Goal: Task Accomplishment & Management: Use online tool/utility

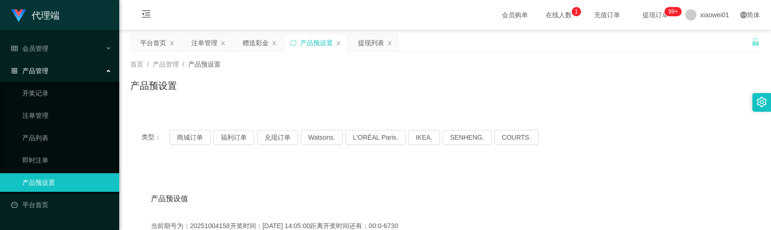
scroll to position [124, 0]
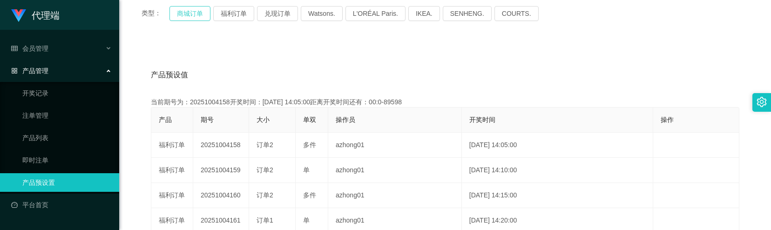
click at [181, 19] on button "商城订单" at bounding box center [190, 13] width 41 height 15
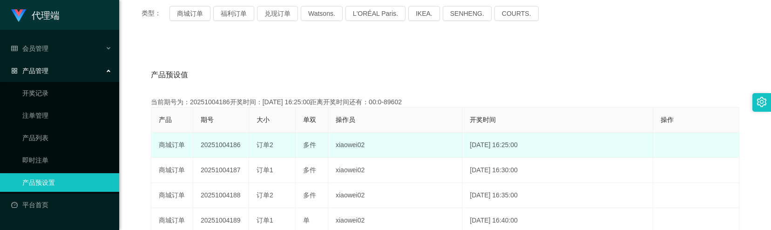
click at [225, 146] on td "20251004186" at bounding box center [221, 145] width 56 height 25
copy td "20251004186"
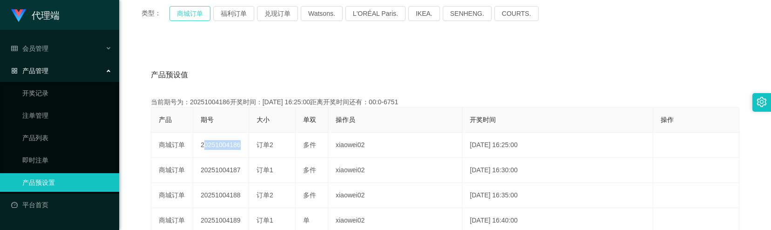
click at [189, 17] on button "商城订单" at bounding box center [190, 13] width 41 height 15
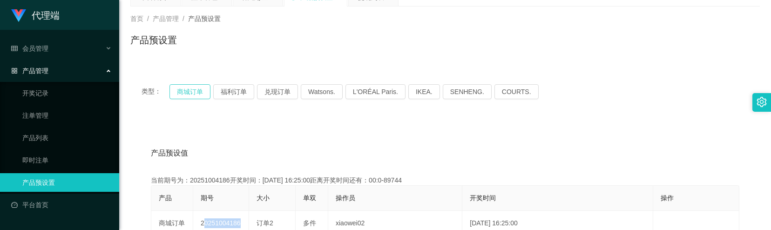
scroll to position [0, 0]
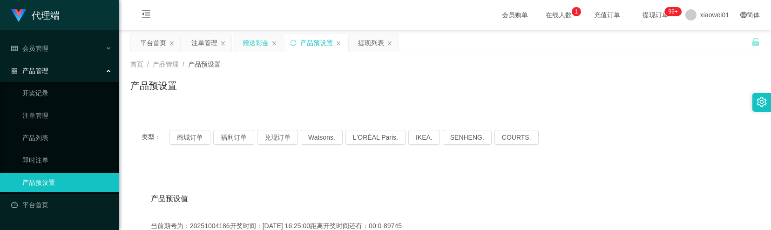
click at [261, 45] on div "赠送彩金" at bounding box center [256, 43] width 26 height 18
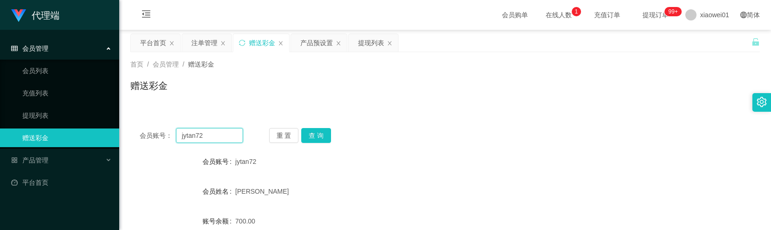
drag, startPoint x: 217, startPoint y: 138, endPoint x: 138, endPoint y: 125, distance: 79.8
click at [138, 125] on div "会员账号： jytan72 重 置 查 询 会员账号 jytan72 会员姓名 [PERSON_NAME] 账号余额 700.00 操作类型 彩金加款 彩金扣…" at bounding box center [445, 230] width 630 height 222
paste input "Joannaeng"
click at [317, 138] on button "查 询" at bounding box center [316, 135] width 30 height 15
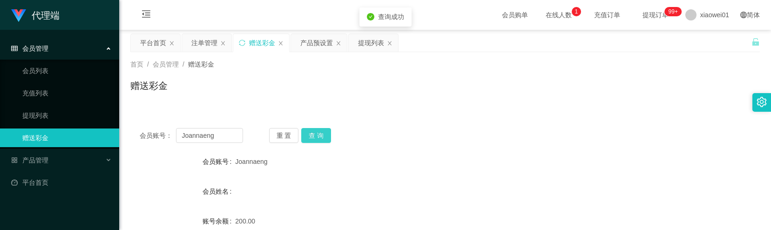
click at [320, 135] on button "查 询" at bounding box center [316, 135] width 30 height 15
click at [320, 135] on div "重 置 查 询" at bounding box center [320, 135] width 103 height 15
click at [320, 135] on button "查 询" at bounding box center [316, 135] width 30 height 15
click at [320, 135] on div "重 置 查 询" at bounding box center [320, 135] width 103 height 15
click at [320, 135] on button "查 询" at bounding box center [316, 135] width 30 height 15
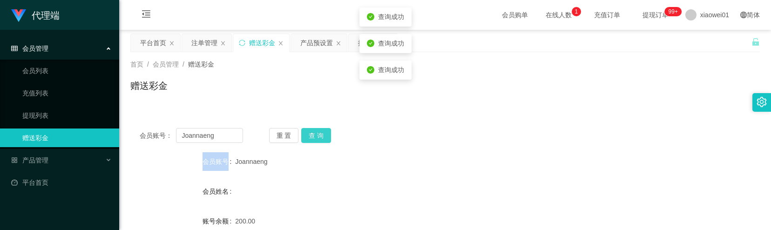
click at [320, 135] on div "重 置 查 询" at bounding box center [320, 135] width 103 height 15
click at [320, 135] on button "查 询" at bounding box center [316, 135] width 30 height 15
click at [316, 140] on button "查 询" at bounding box center [316, 135] width 30 height 15
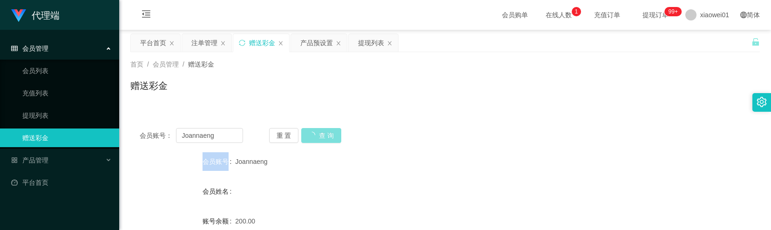
click at [316, 140] on button "查 询" at bounding box center [321, 135] width 40 height 15
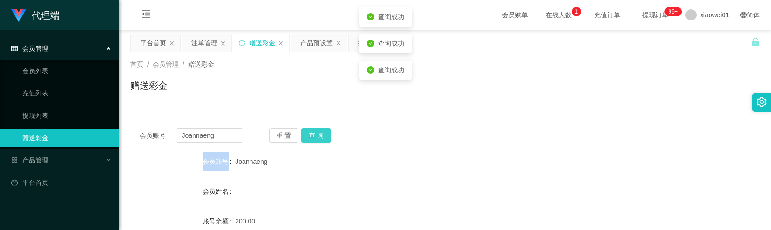
click at [316, 140] on div "重 置 查 询" at bounding box center [320, 135] width 103 height 15
click at [316, 140] on button "查 询" at bounding box center [316, 135] width 30 height 15
click at [316, 140] on div "重 置 查 询" at bounding box center [320, 135] width 103 height 15
click at [316, 140] on button "查 询" at bounding box center [316, 135] width 30 height 15
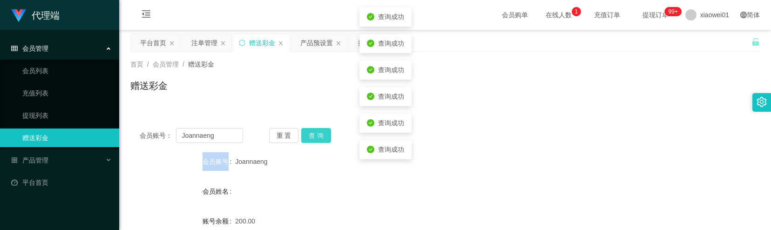
click at [316, 140] on button "查 询" at bounding box center [316, 135] width 30 height 15
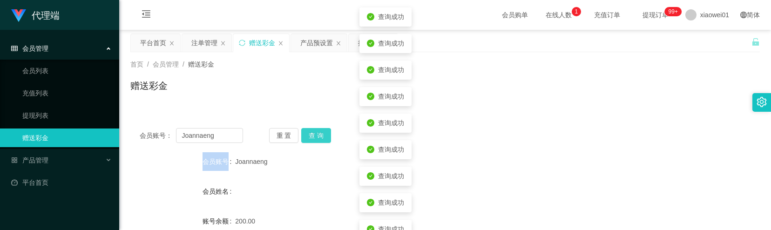
click at [316, 140] on button "查 询" at bounding box center [316, 135] width 30 height 15
click at [316, 140] on button "查 询" at bounding box center [321, 135] width 40 height 15
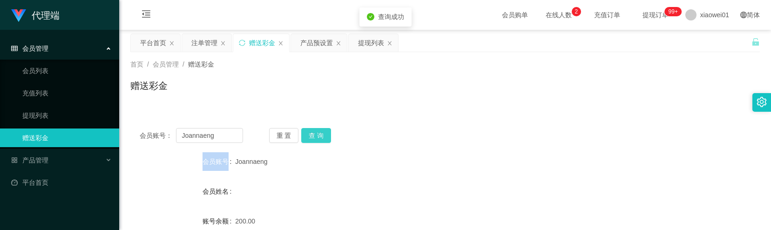
click at [323, 135] on button "查 询" at bounding box center [316, 135] width 30 height 15
click at [327, 136] on button "查 询" at bounding box center [316, 135] width 30 height 15
click at [327, 136] on div "重 置 查 询" at bounding box center [320, 135] width 103 height 15
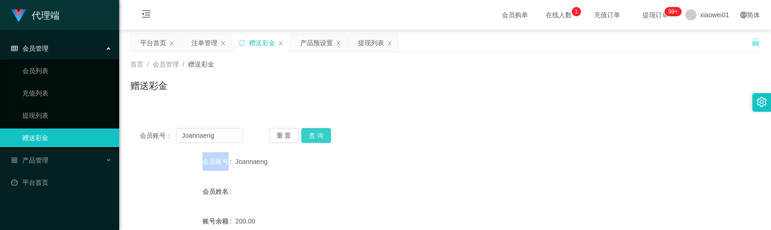
click at [310, 136] on button "查 询" at bounding box center [316, 135] width 30 height 15
drag, startPoint x: 215, startPoint y: 138, endPoint x: 161, endPoint y: 136, distance: 54.1
click at [161, 136] on div "会员账号： [PERSON_NAME]" at bounding box center [191, 135] width 103 height 15
type input "v"
drag, startPoint x: 366, startPoint y: 49, endPoint x: 357, endPoint y: 58, distance: 12.5
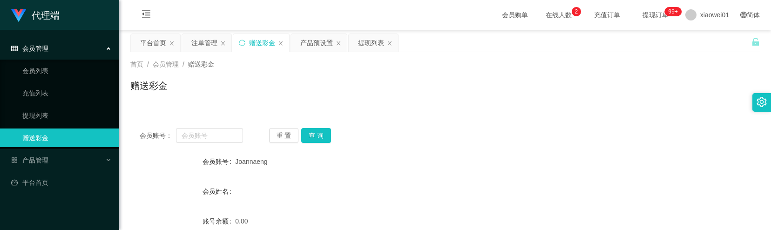
click at [366, 49] on div "提现列表" at bounding box center [371, 43] width 26 height 18
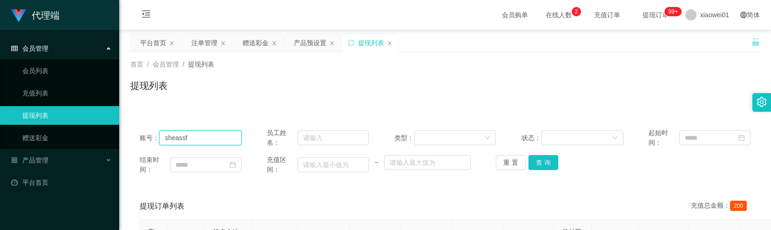
drag, startPoint x: 226, startPoint y: 133, endPoint x: 133, endPoint y: 133, distance: 93.6
click at [133, 133] on div "账号： sheassf 员工姓名： 类型： 状态： 起始时间： 结束时间： 充值区间： ~ 重 置 查 询" at bounding box center [445, 151] width 630 height 65
paste input "🎁成功完成一次任务，系统将自动为你升级为【代理】，后续订阅活动可享受永久代理价【RM15/单】"
type input "🎁成功完成一次任务，系统将自动为你升级为【代理】，后续订阅活动可享受永久代理价【RM15/单】"
drag, startPoint x: 234, startPoint y: 136, endPoint x: 143, endPoint y: 126, distance: 90.9
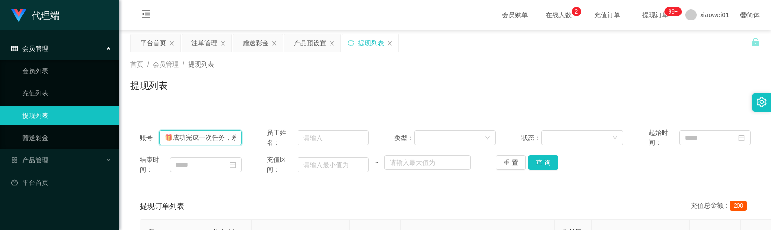
click at [143, 126] on div "账号： 🎁成功完成一次任务，系统将自动为你升级为【代理】，后续订阅活动可享受永久代理价【RM15/单】 员工姓名： 类型： 状态： 起始时间： 结束时间： 充…" at bounding box center [445, 151] width 630 height 65
click at [58, 136] on link "赠送彩金" at bounding box center [66, 138] width 89 height 19
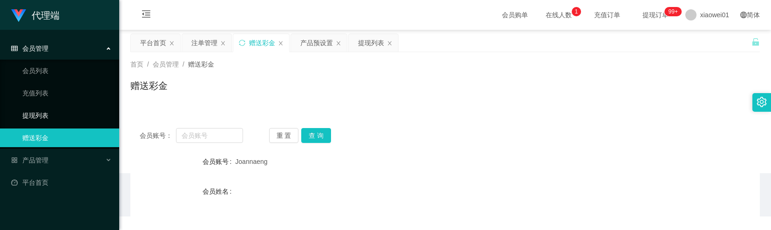
click at [61, 120] on link "提现列表" at bounding box center [66, 115] width 89 height 19
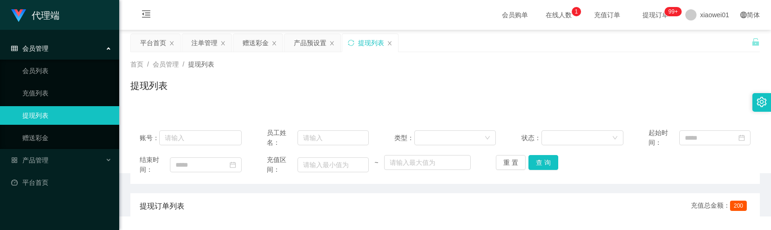
click at [58, 126] on ul "会员列表 充值列表 提现列表 赠送彩金" at bounding box center [59, 104] width 119 height 89
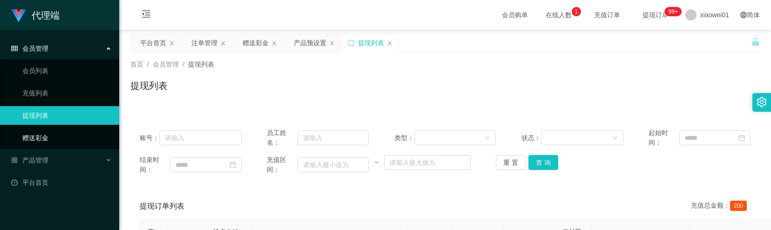
click at [56, 134] on link "赠送彩金" at bounding box center [66, 138] width 89 height 19
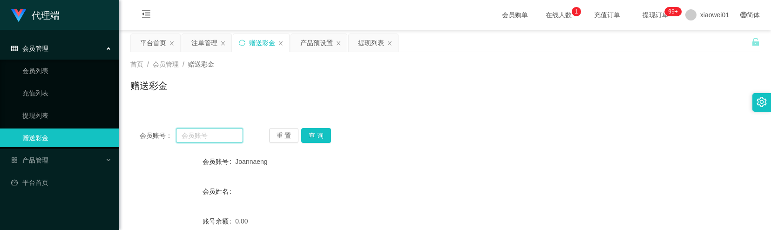
click at [215, 136] on input "text" at bounding box center [209, 135] width 67 height 15
drag, startPoint x: 265, startPoint y: 163, endPoint x: 233, endPoint y: 168, distance: 32.0
click at [233, 168] on div "会员账号 [PERSON_NAME]" at bounding box center [445, 161] width 630 height 19
copy div "会员账号 [PERSON_NAME]"
drag, startPoint x: 42, startPoint y: 112, endPoint x: 90, endPoint y: 105, distance: 48.4
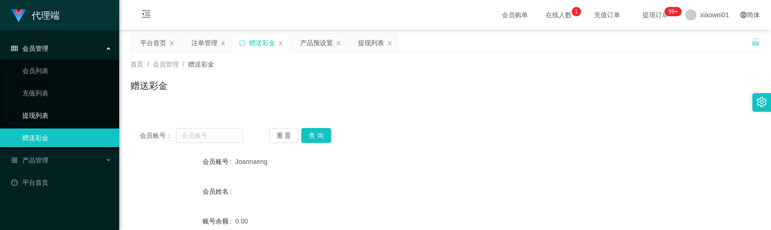
click at [42, 112] on link "提现列表" at bounding box center [66, 115] width 89 height 19
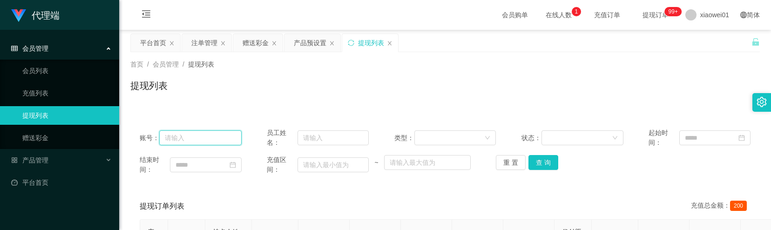
click at [188, 136] on input "text" at bounding box center [200, 137] width 82 height 15
paste input "Joannaeng"
type input "Joannaeng"
click at [536, 163] on button "查 询" at bounding box center [544, 162] width 30 height 15
drag, startPoint x: 206, startPoint y: 45, endPoint x: 204, endPoint y: 49, distance: 4.8
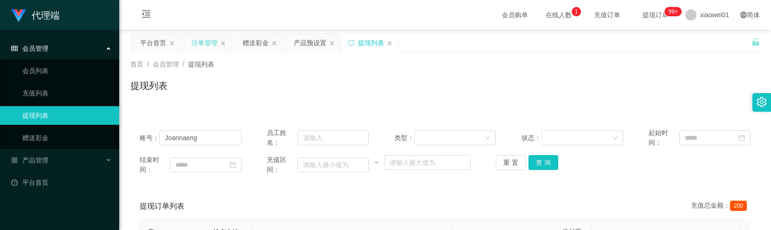
click at [205, 45] on div "注单管理" at bounding box center [204, 43] width 26 height 18
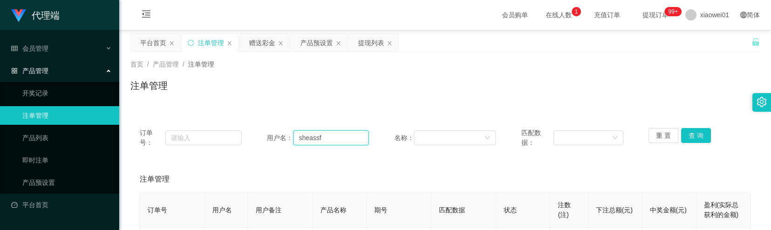
drag, startPoint x: 324, startPoint y: 139, endPoint x: 295, endPoint y: 142, distance: 29.0
click at [295, 142] on input "sheassf" at bounding box center [330, 137] width 75 height 15
click at [372, 45] on div "提现列表" at bounding box center [371, 43] width 26 height 18
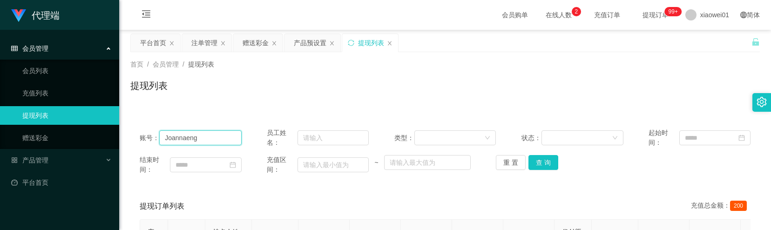
drag, startPoint x: 209, startPoint y: 142, endPoint x: 154, endPoint y: 138, distance: 55.6
click at [155, 138] on div "账号： [PERSON_NAME]" at bounding box center [191, 138] width 102 height 20
click at [43, 49] on span "会员管理" at bounding box center [29, 48] width 37 height 7
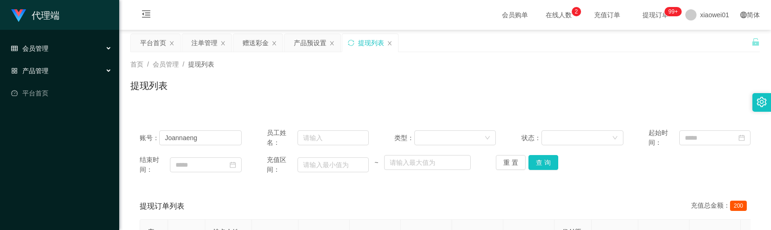
click at [53, 69] on div "产品管理" at bounding box center [59, 70] width 119 height 19
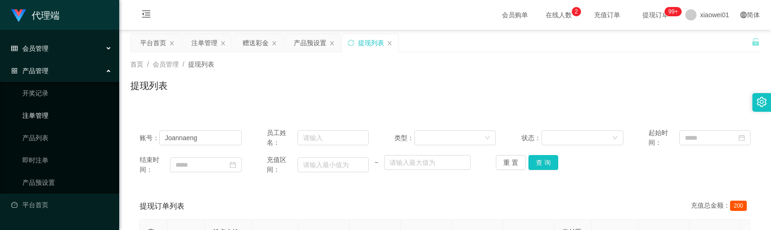
click at [51, 115] on link "注单管理" at bounding box center [66, 115] width 89 height 19
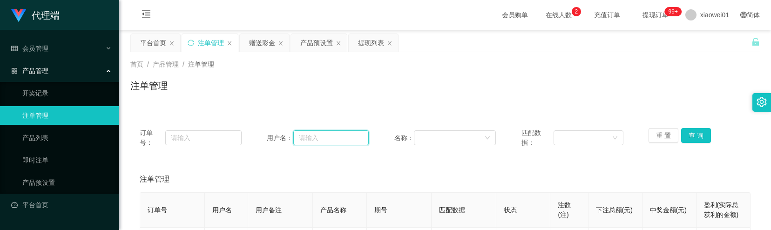
click at [325, 138] on input "text" at bounding box center [330, 137] width 75 height 15
paste input "Joannaeng"
type input "Joannaeng"
click at [687, 137] on button "查 询" at bounding box center [696, 135] width 30 height 15
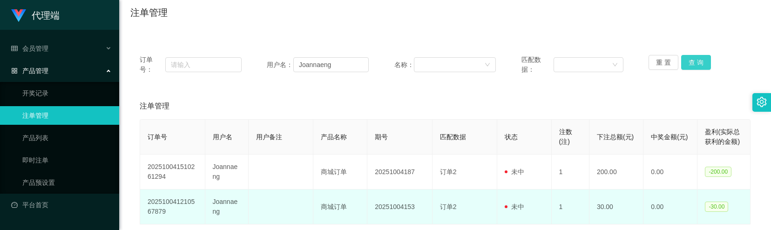
scroll to position [124, 0]
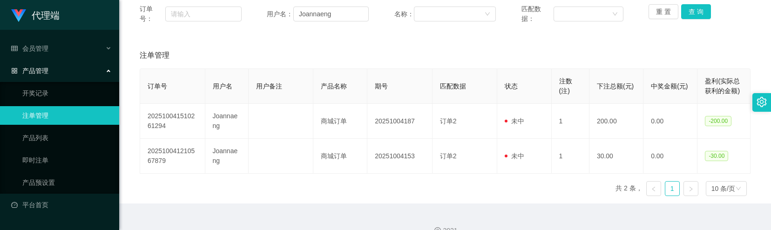
click at [61, 69] on div "产品管理" at bounding box center [59, 70] width 119 height 19
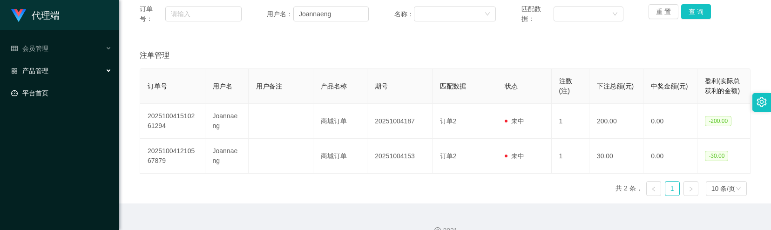
click at [53, 92] on link "平台首页" at bounding box center [61, 93] width 101 height 19
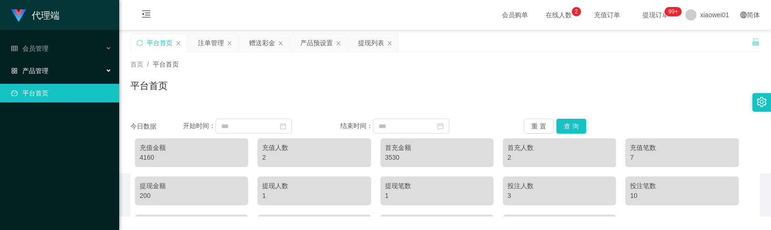
click at [68, 68] on div "产品管理" at bounding box center [59, 70] width 119 height 19
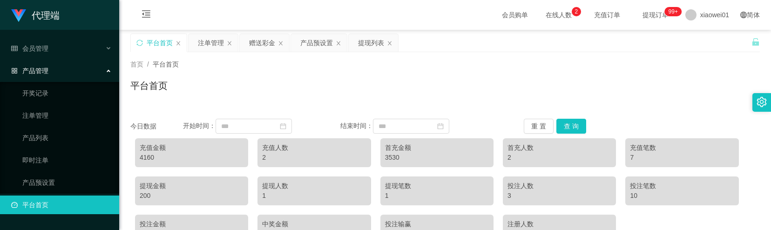
click at [71, 75] on div "产品管理" at bounding box center [59, 70] width 119 height 19
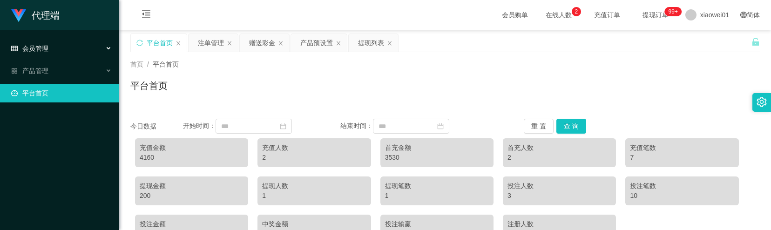
click at [82, 49] on div "会员管理" at bounding box center [59, 48] width 119 height 19
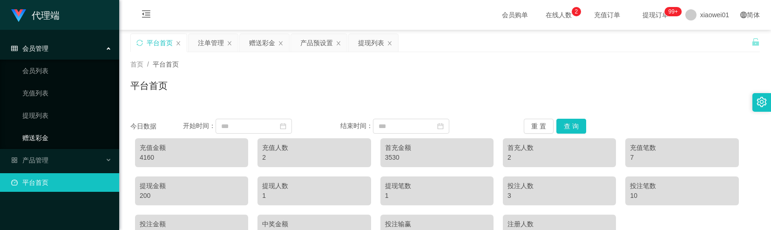
click at [58, 140] on link "赠送彩金" at bounding box center [66, 138] width 89 height 19
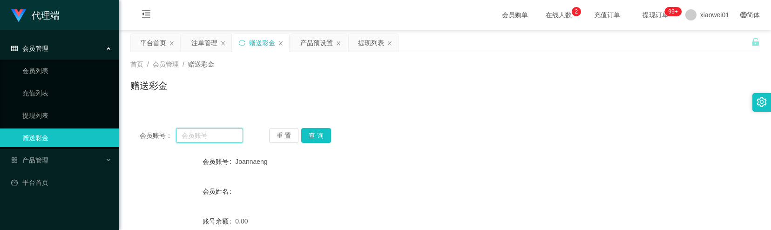
click at [202, 137] on input "text" at bounding box center [209, 135] width 67 height 15
paste input "Joannaeng"
type input "Joannaeng"
click at [317, 130] on button "查 询" at bounding box center [316, 135] width 30 height 15
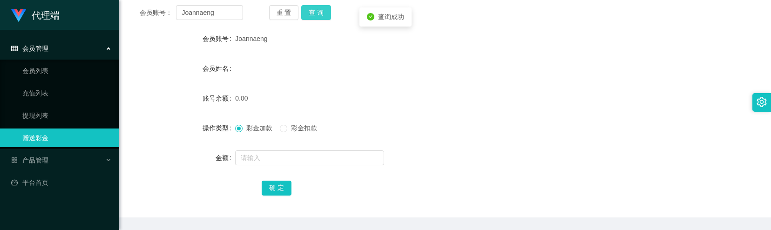
scroll to position [124, 0]
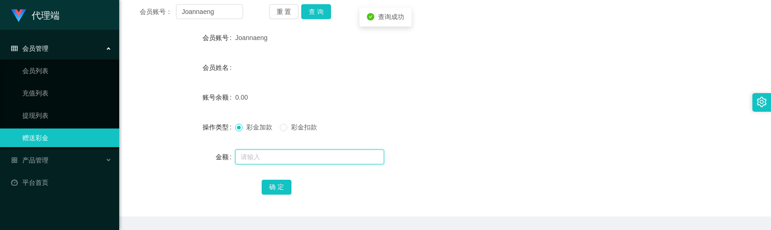
click at [250, 158] on input "text" at bounding box center [309, 157] width 149 height 15
type input "260"
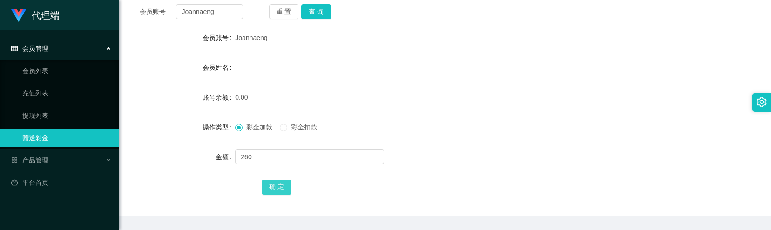
click at [269, 183] on button "确 定" at bounding box center [277, 187] width 30 height 15
